Goal: Information Seeking & Learning: Learn about a topic

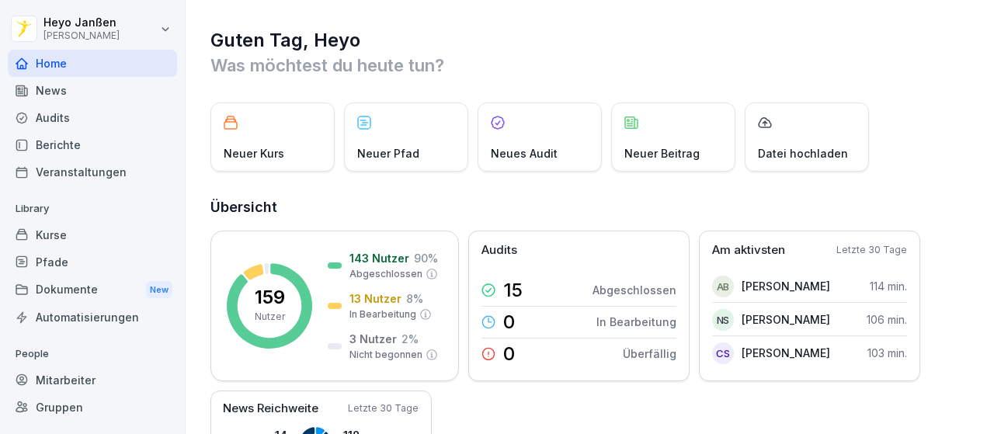
click at [82, 98] on div "News" at bounding box center [92, 90] width 169 height 27
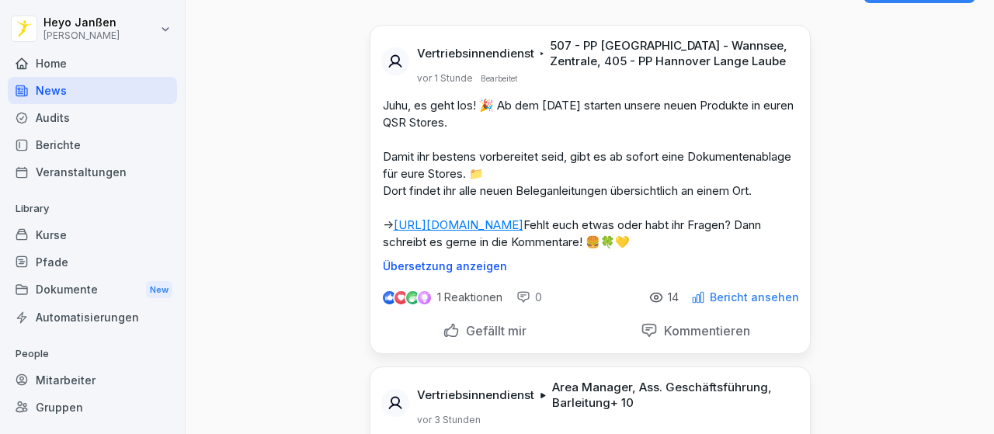
scroll to position [85, 0]
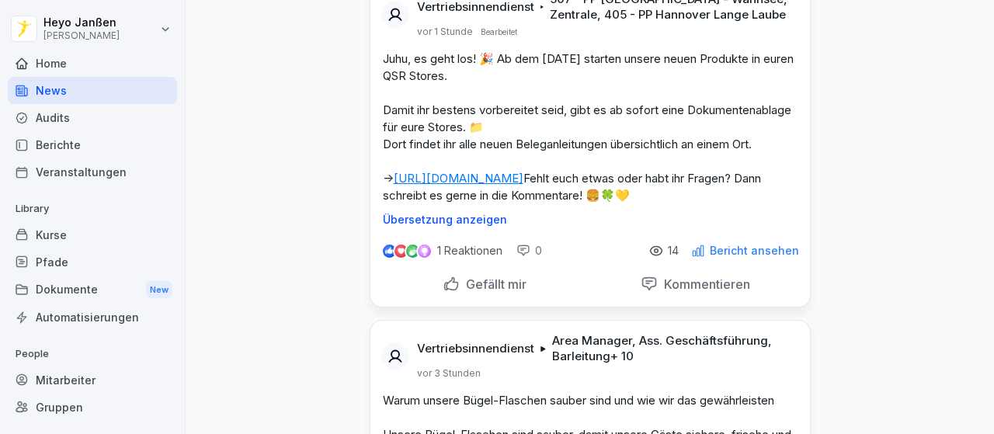
click at [523, 181] on link "[URL][DOMAIN_NAME]" at bounding box center [459, 178] width 130 height 15
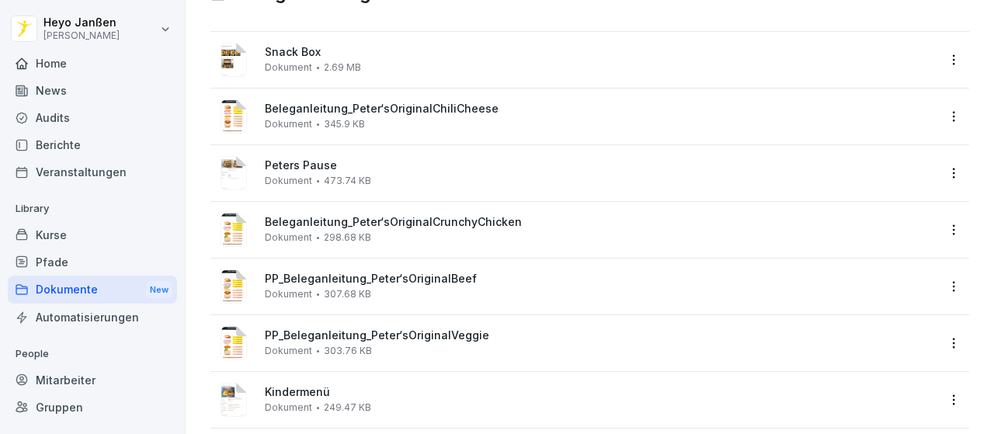
scroll to position [102, 0]
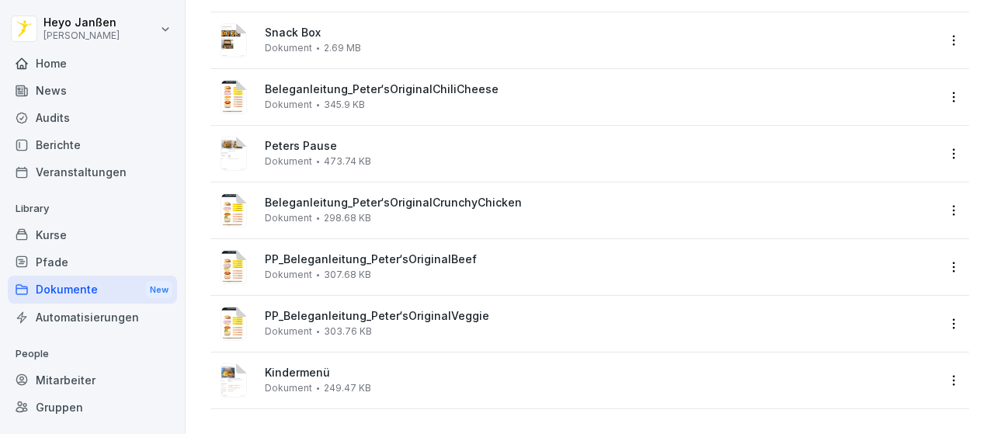
click at [292, 367] on span "Kindermenü" at bounding box center [601, 373] width 672 height 13
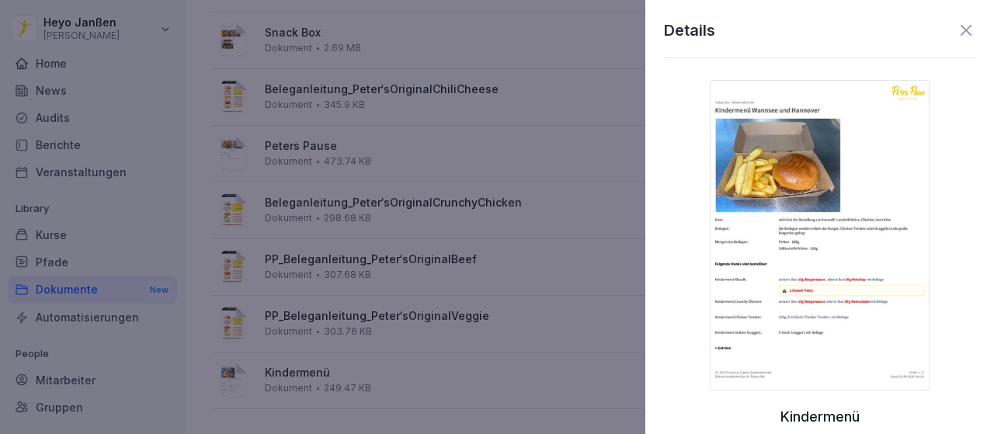
click at [950, 43] on div "Details Kindermenü Dokument 249.47 KB In neuem Tab öffnen Herunterladen Zugriff…" at bounding box center [819, 217] width 349 height 434
click at [957, 37] on icon at bounding box center [966, 30] width 19 height 19
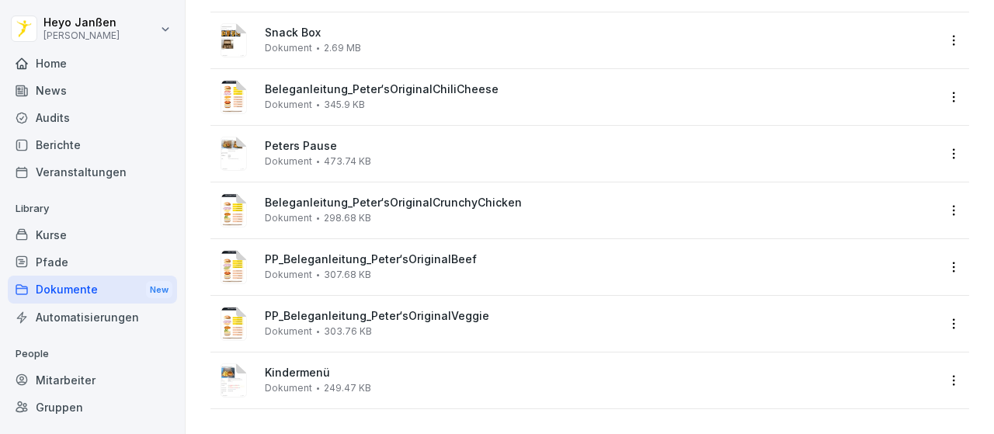
click at [357, 140] on span "Peters Pause" at bounding box center [601, 146] width 672 height 13
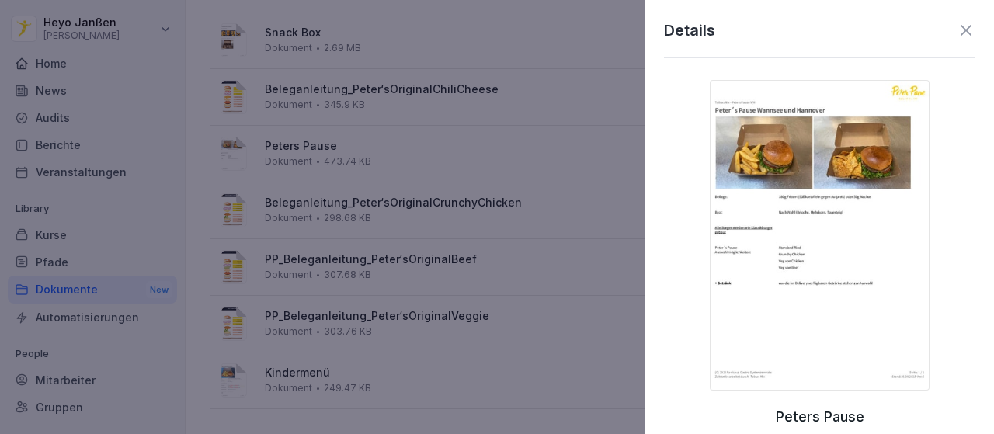
click at [405, 136] on div at bounding box center [497, 217] width 994 height 434
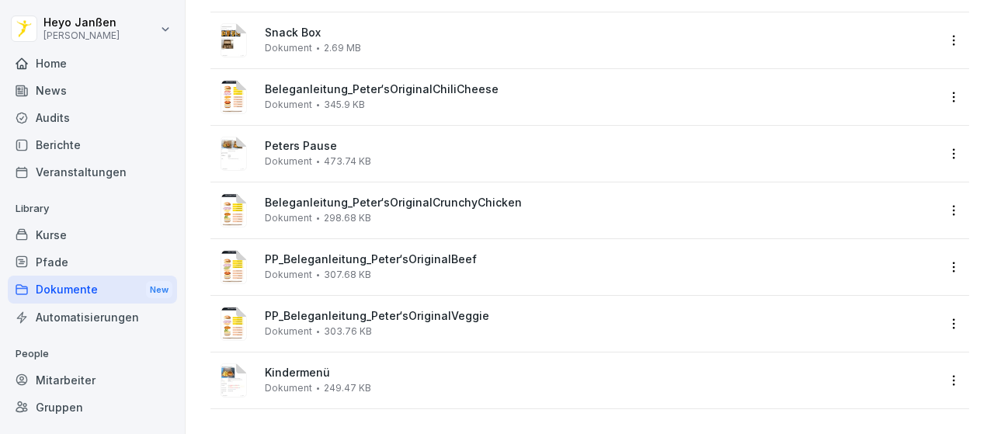
click at [222, 146] on image at bounding box center [234, 154] width 26 height 34
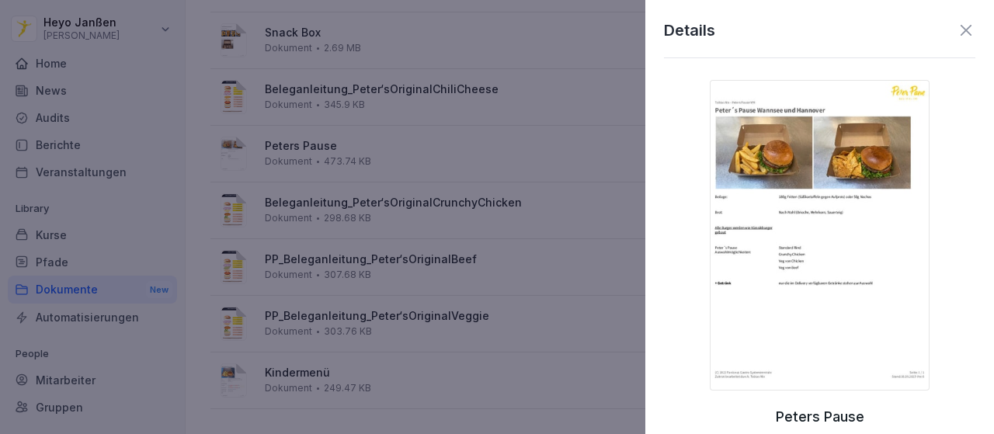
click at [818, 161] on img at bounding box center [820, 235] width 220 height 311
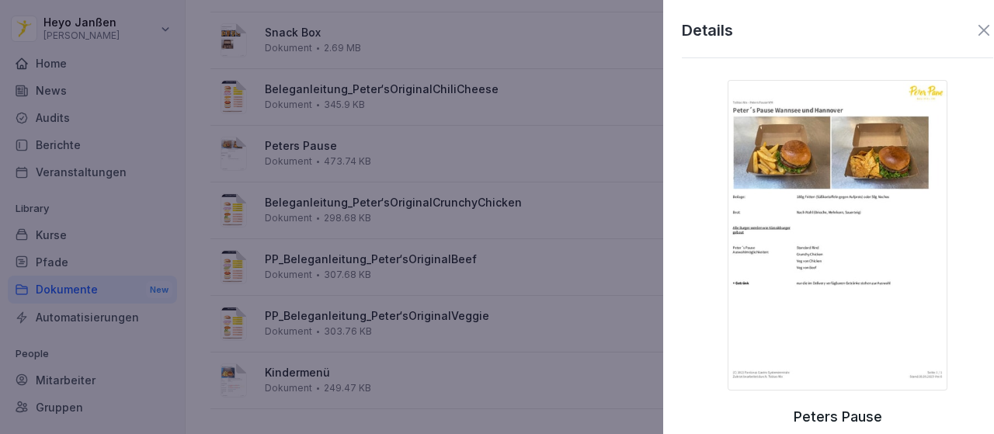
click at [450, 139] on div at bounding box center [497, 217] width 994 height 434
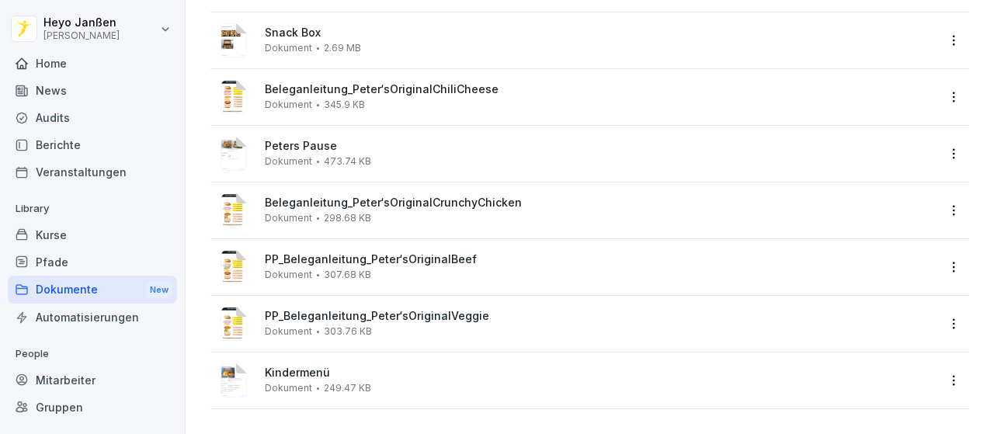
click at [30, 96] on div "News" at bounding box center [92, 90] width 169 height 27
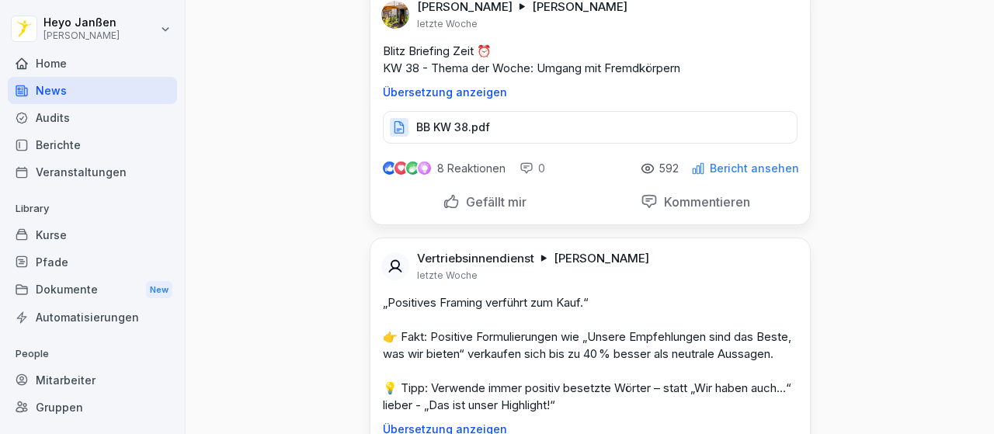
scroll to position [9787, 0]
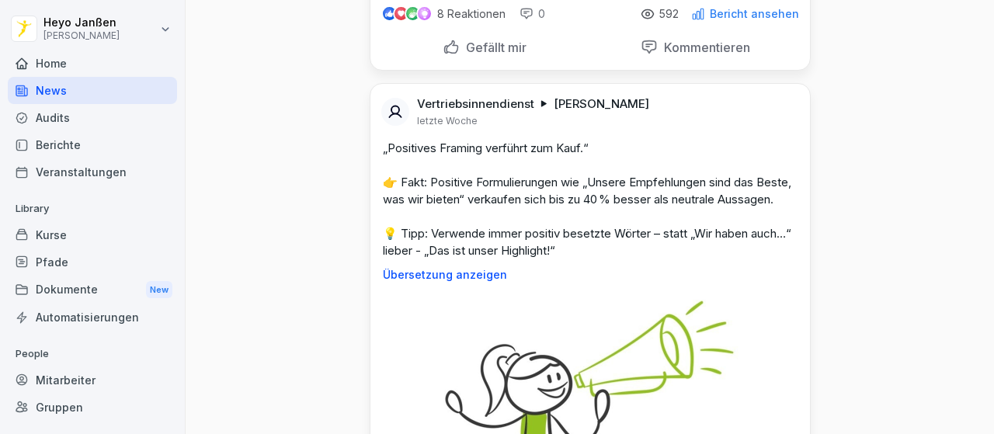
scroll to position [9941, 0]
